Goal: Check status: Check status

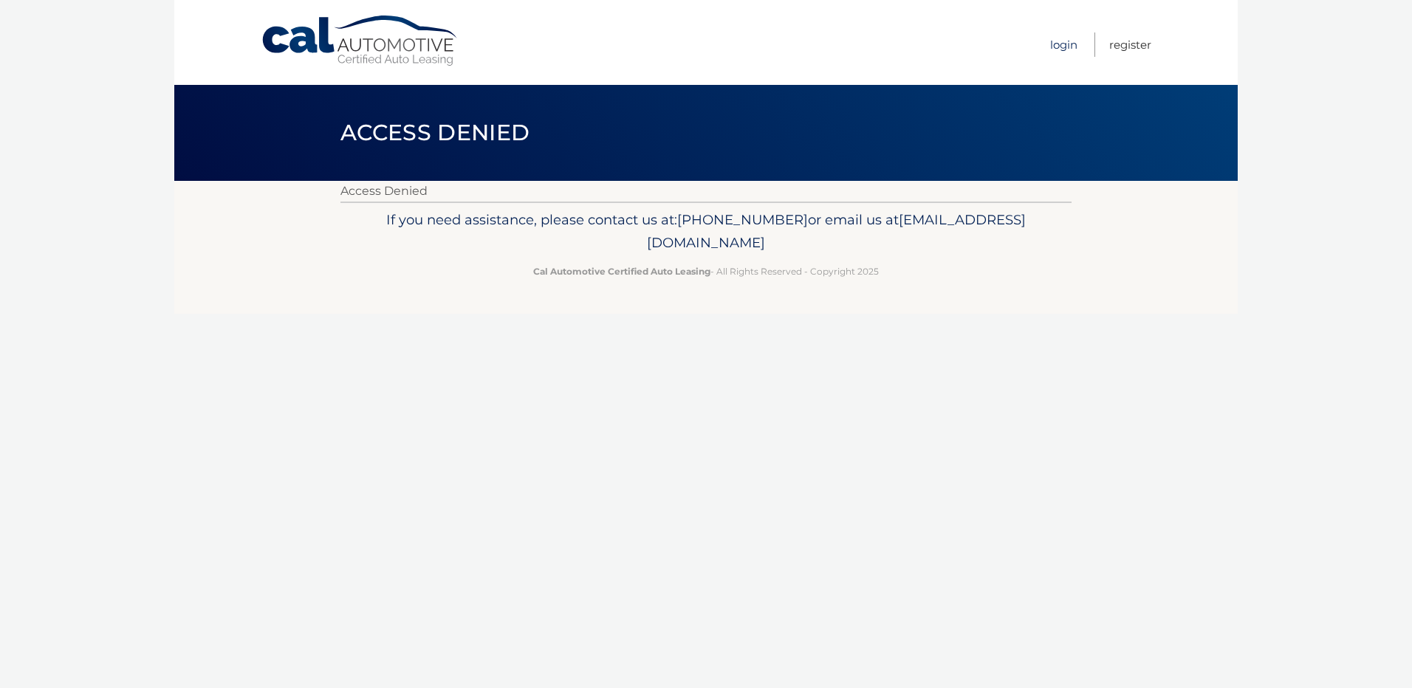
click at [1060, 38] on link "Login" at bounding box center [1063, 44] width 27 height 24
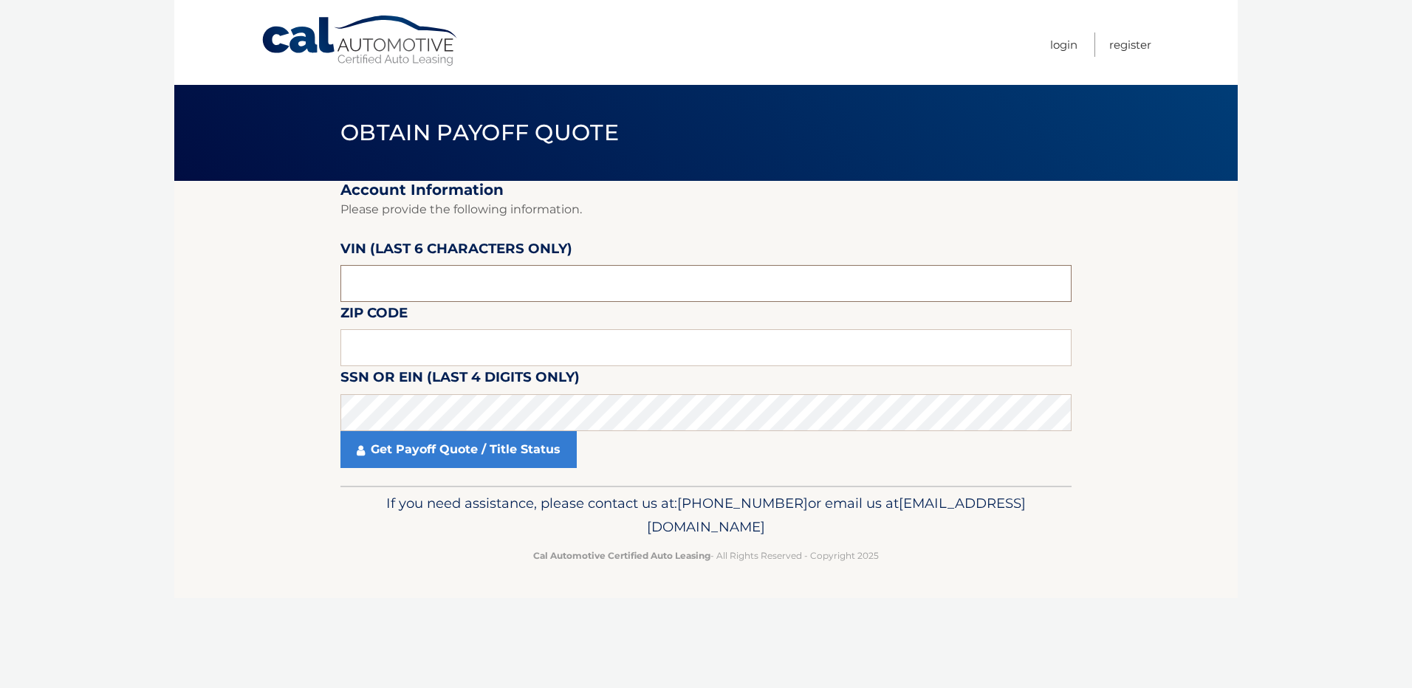
click at [435, 273] on input "text" at bounding box center [706, 283] width 731 height 37
paste input "442726"
type input "442726"
click at [462, 356] on input "text" at bounding box center [706, 347] width 731 height 37
click at [410, 353] on input "text" at bounding box center [706, 347] width 731 height 37
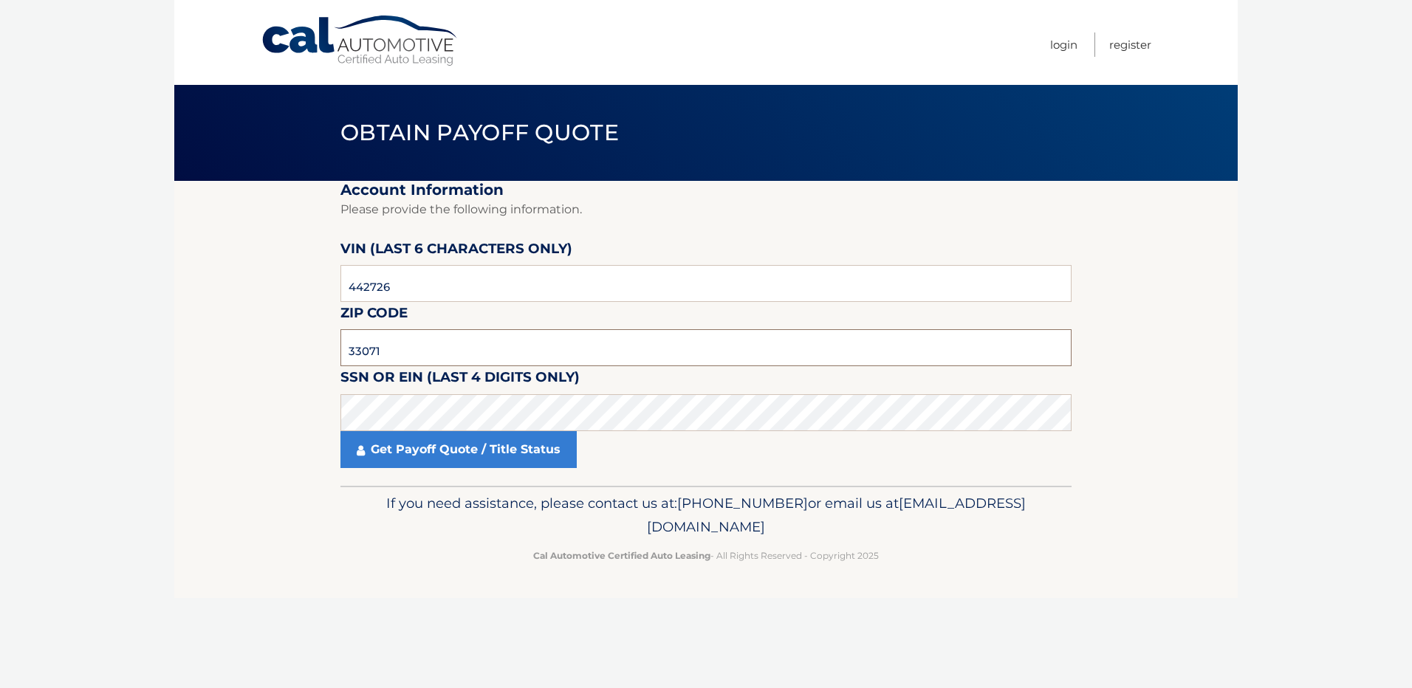
type input "33071"
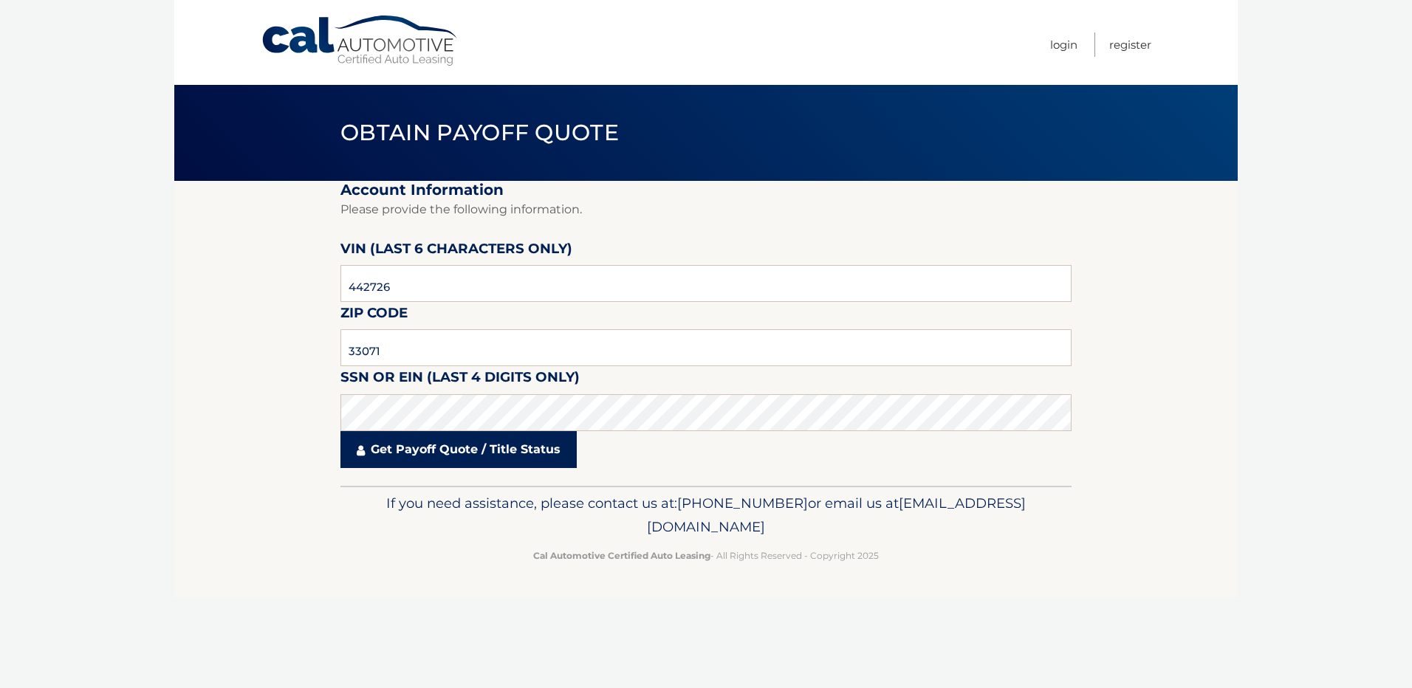
click at [488, 449] on link "Get Payoff Quote / Title Status" at bounding box center [459, 449] width 236 height 37
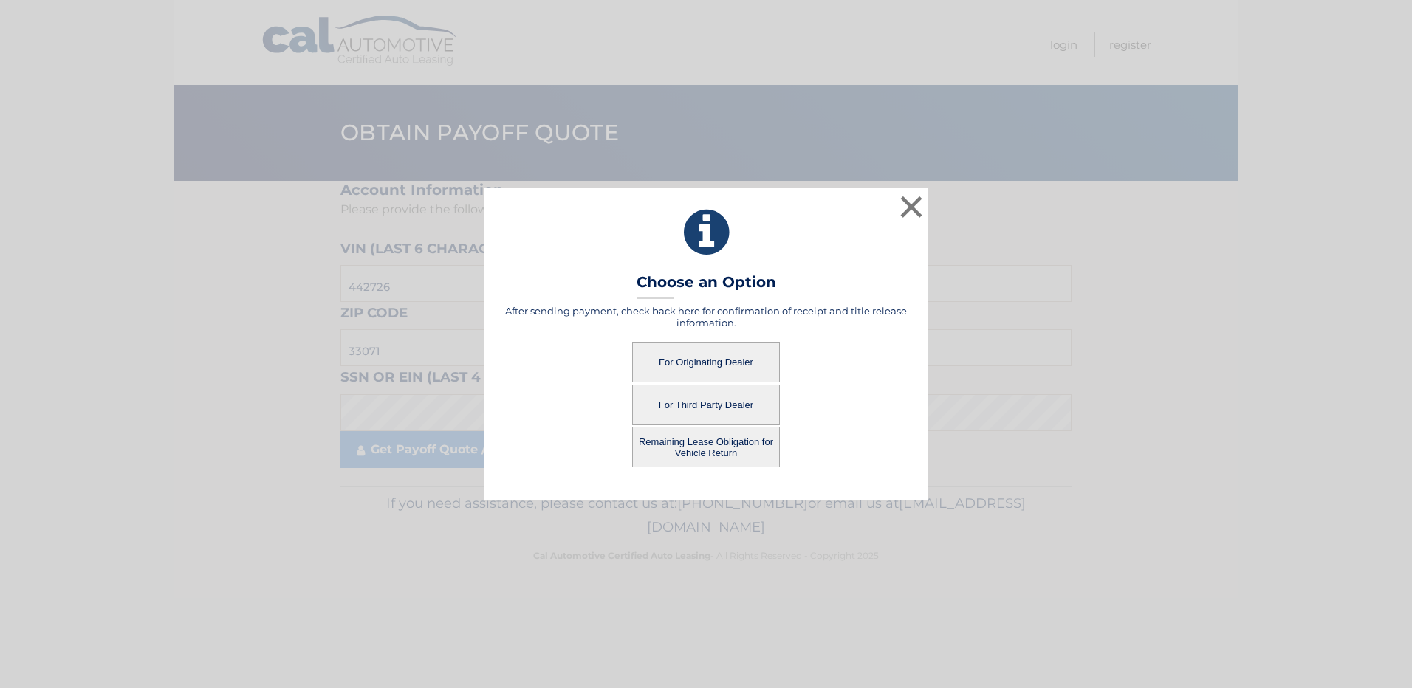
click at [724, 363] on button "For Originating Dealer" at bounding box center [706, 362] width 148 height 41
click at [692, 359] on button "For Originating Dealer" at bounding box center [706, 362] width 148 height 41
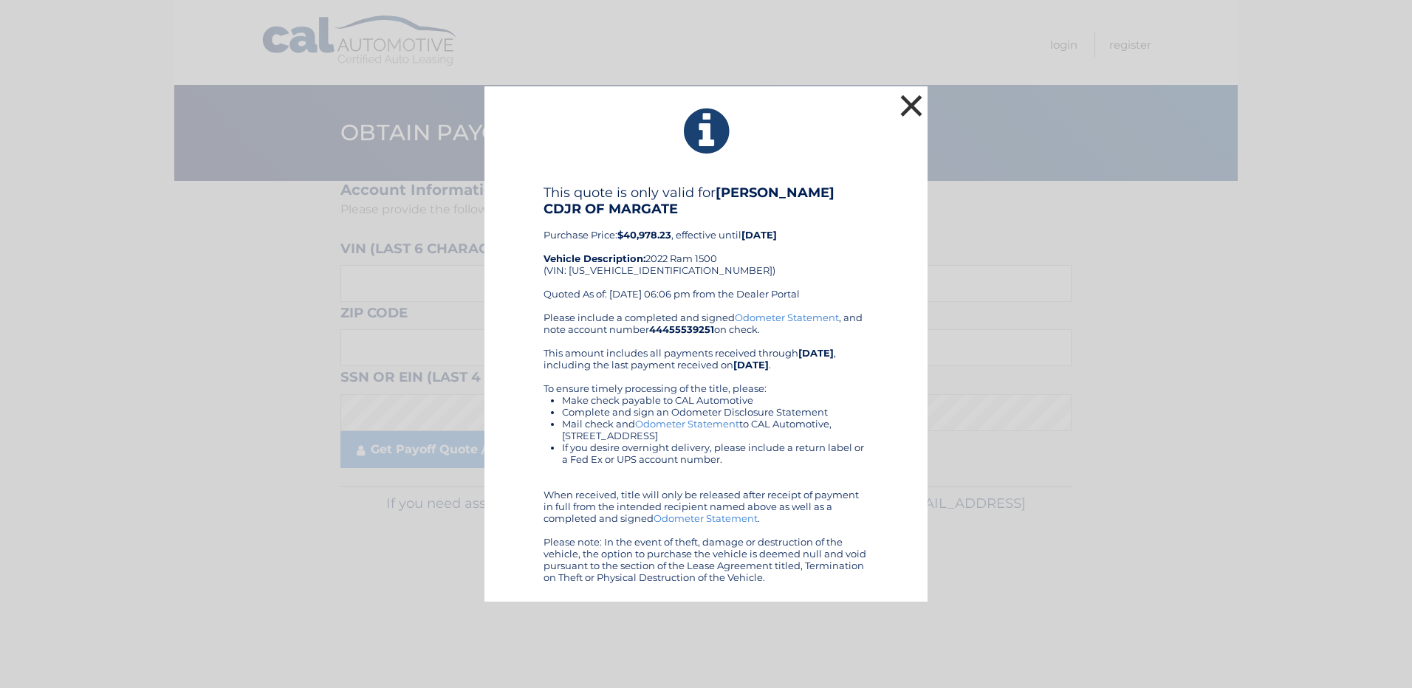
click at [911, 106] on button "×" at bounding box center [912, 106] width 30 height 30
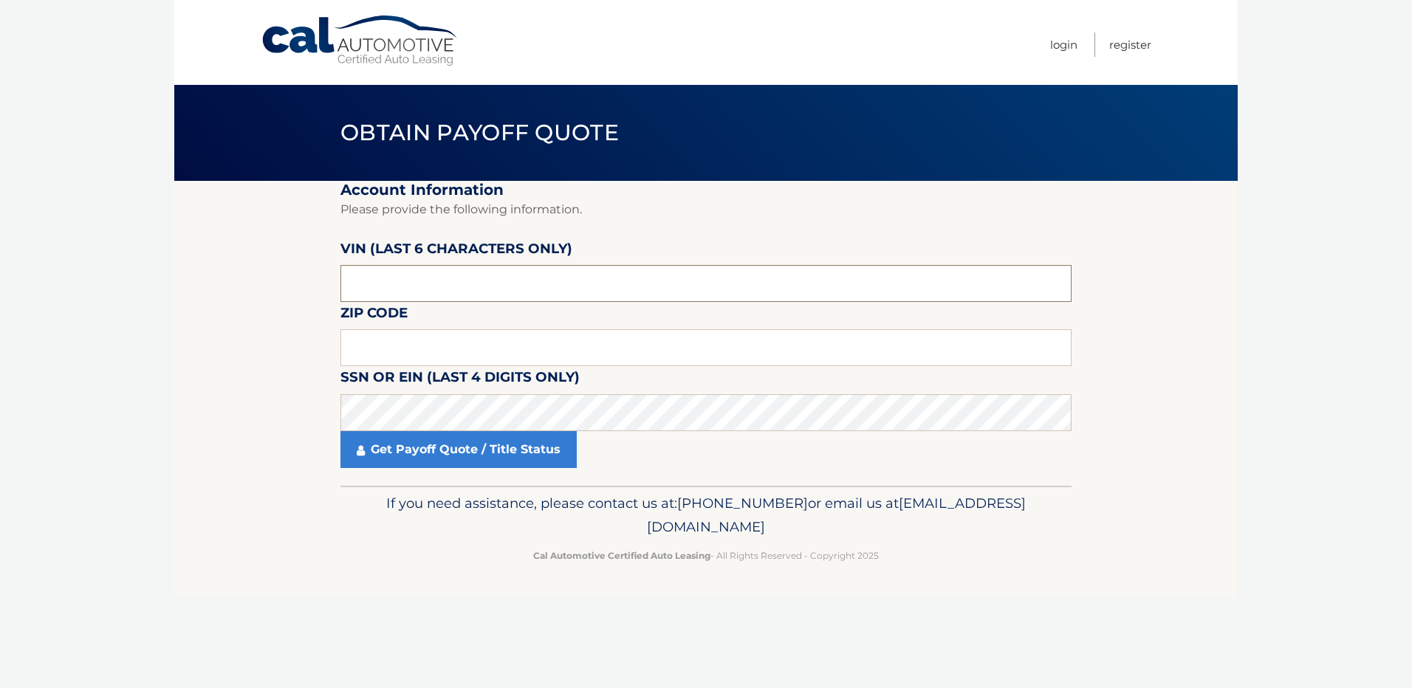
click at [406, 278] on input "text" at bounding box center [706, 283] width 731 height 37
type input "442726"
type input "33071"
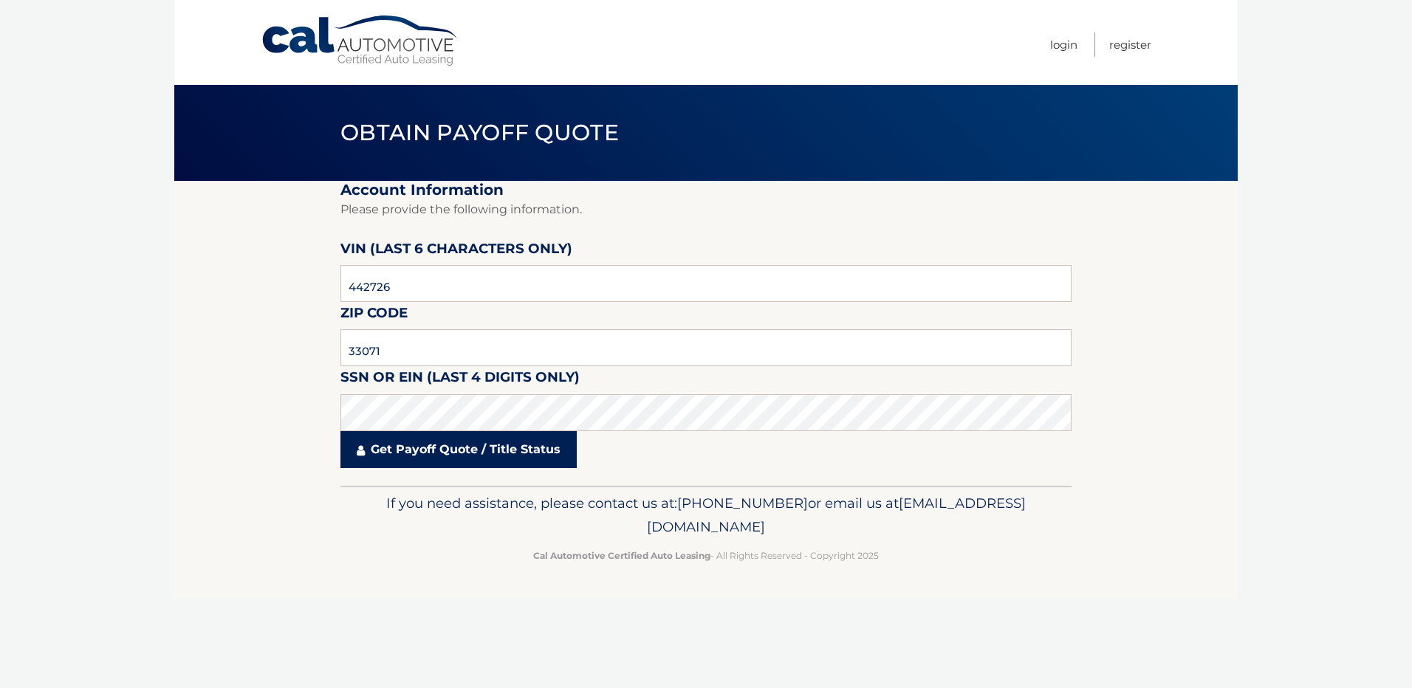
click at [487, 446] on link "Get Payoff Quote / Title Status" at bounding box center [459, 449] width 236 height 37
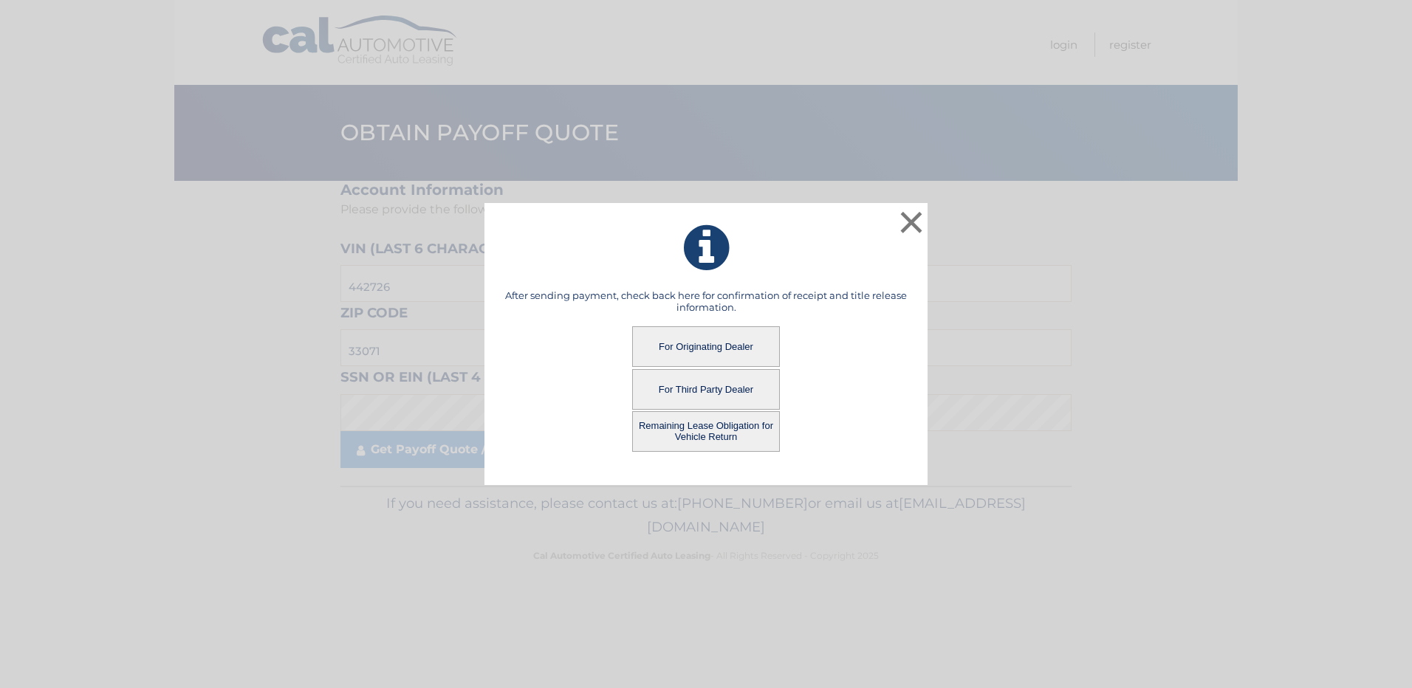
click at [711, 432] on button "Remaining Lease Obligation for Vehicle Return" at bounding box center [706, 431] width 148 height 41
click at [719, 434] on button "Remaining Lease Obligation for Vehicle Return" at bounding box center [706, 431] width 148 height 41
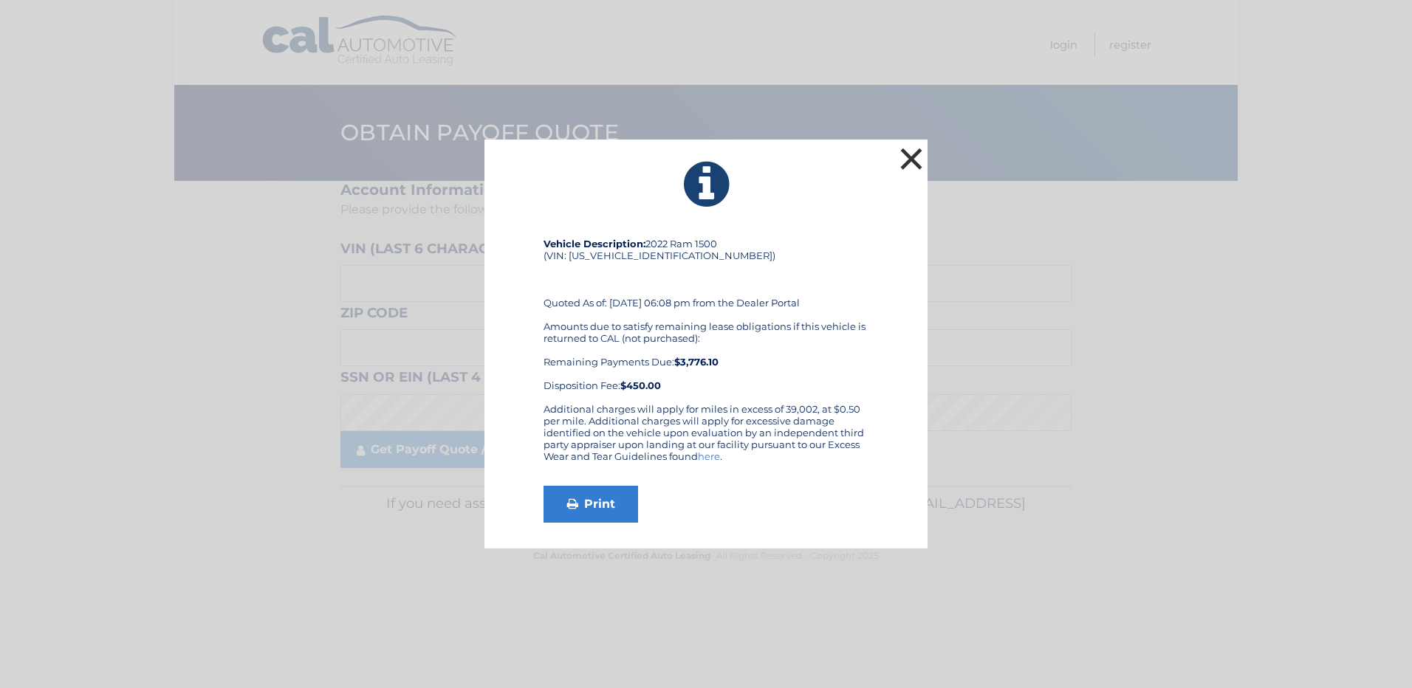
click at [908, 160] on button "×" at bounding box center [912, 159] width 30 height 30
